Goal: Complete application form: Complete application form

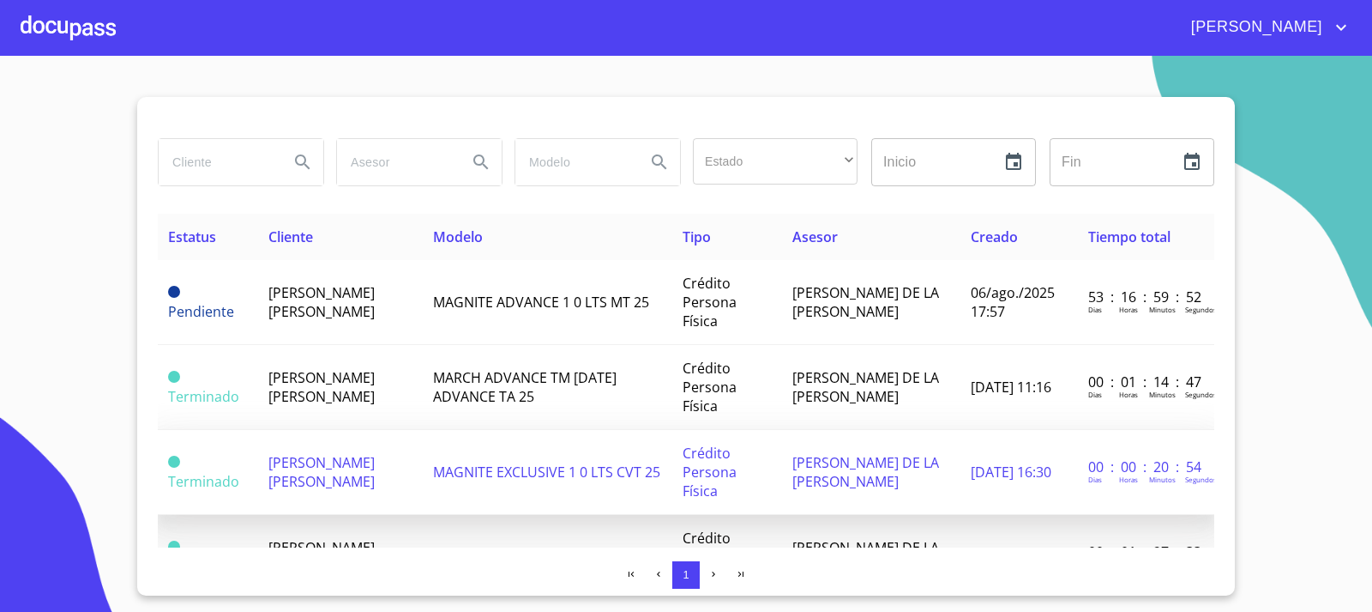
click at [320, 453] on span "[PERSON_NAME] [PERSON_NAME]" at bounding box center [321, 472] width 106 height 38
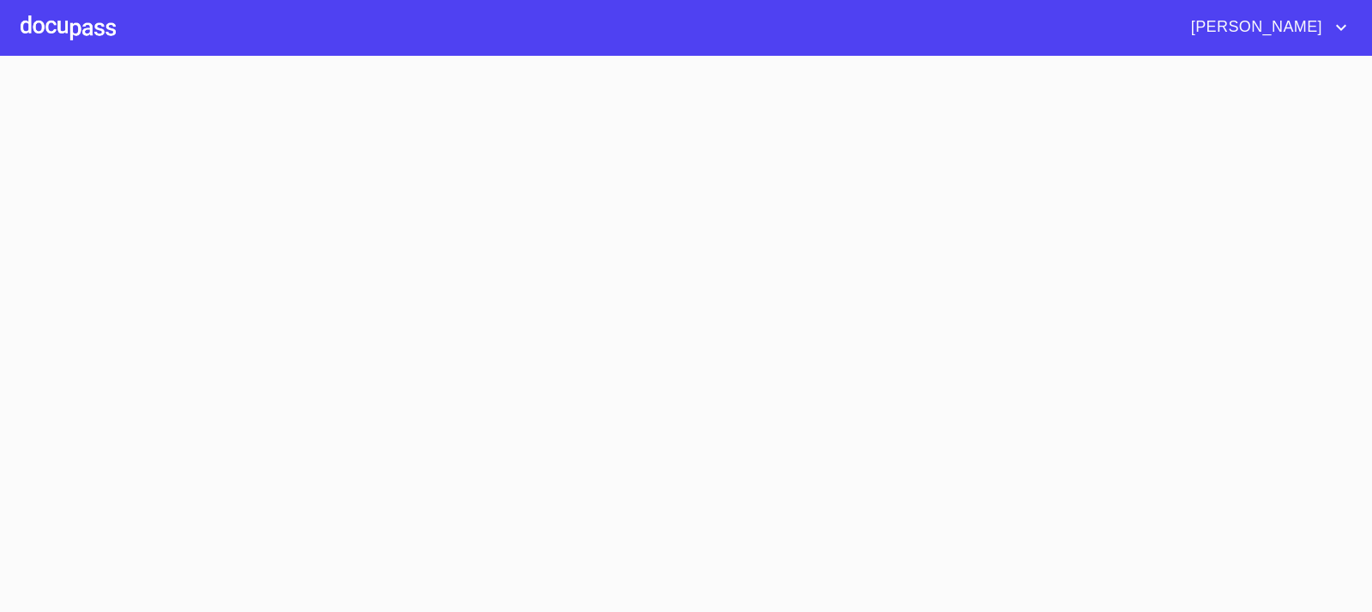
click at [320, 431] on section at bounding box center [686, 334] width 1372 height 556
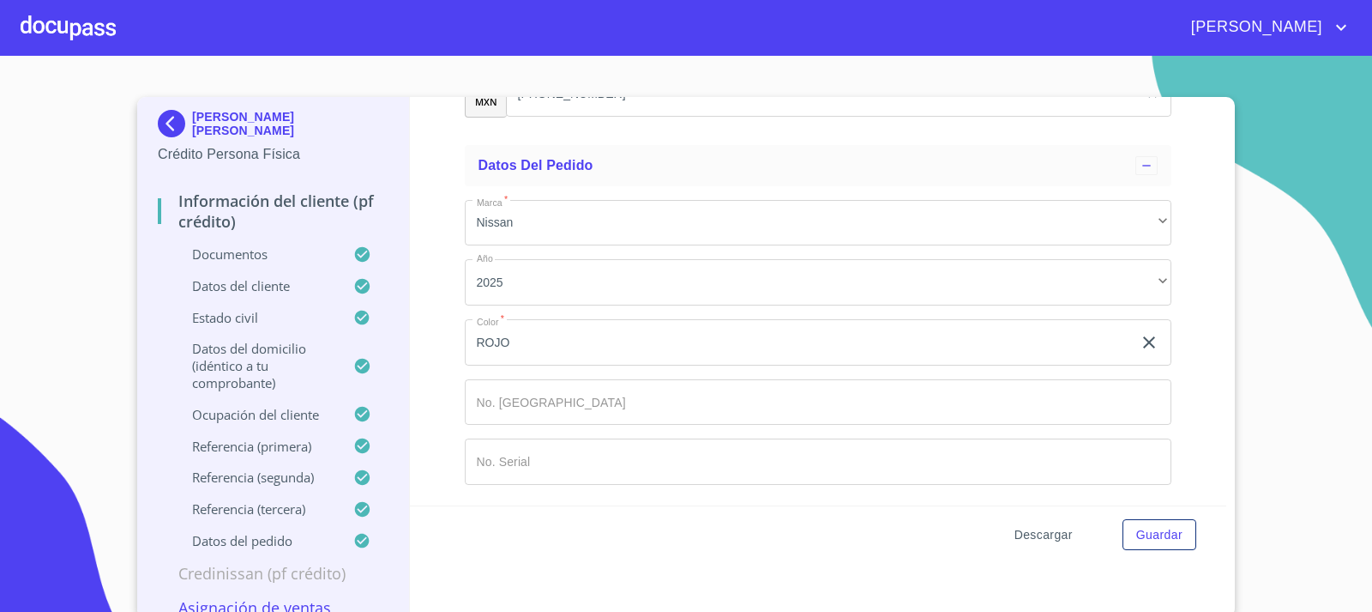
click at [1028, 533] on span "Descargar" at bounding box center [1044, 534] width 58 height 21
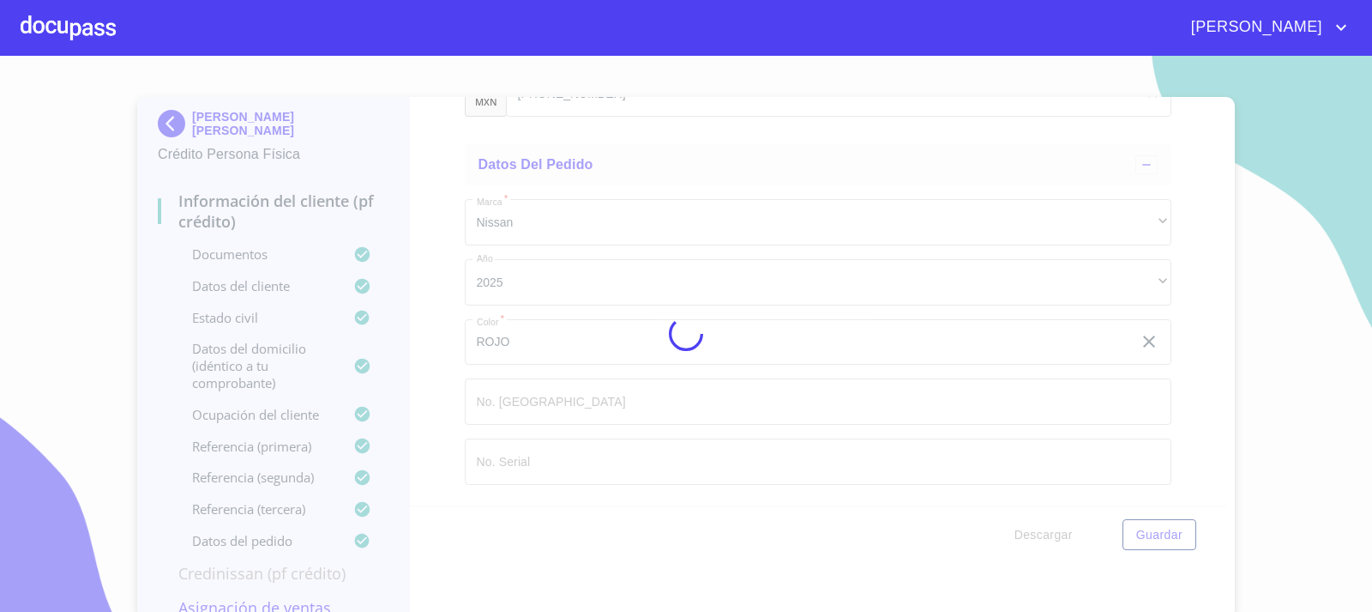
scroll to position [10443, 0]
